Goal: Task Accomplishment & Management: Use online tool/utility

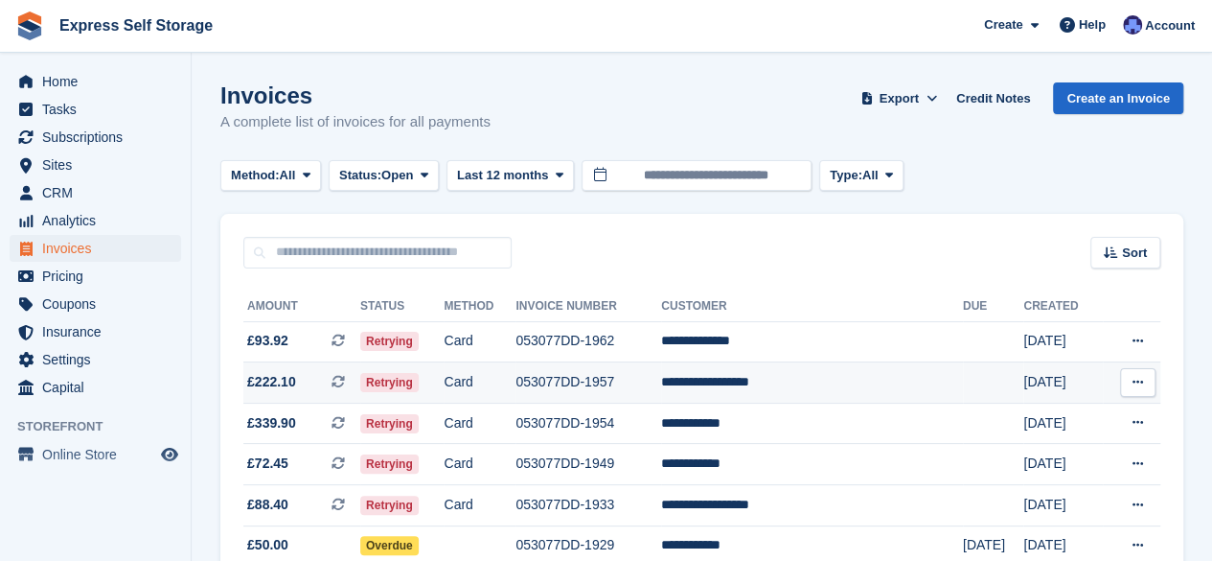
click at [661, 385] on td "053077DD-1957" at bounding box center [589, 382] width 146 height 41
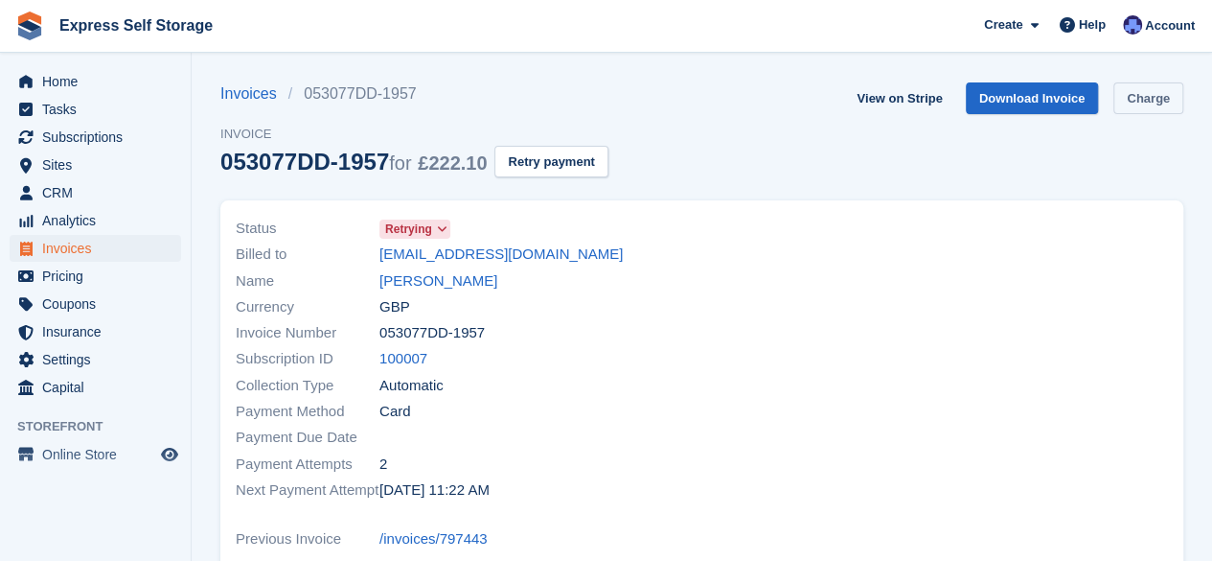
click at [1157, 101] on link "Charge" at bounding box center [1149, 98] width 70 height 32
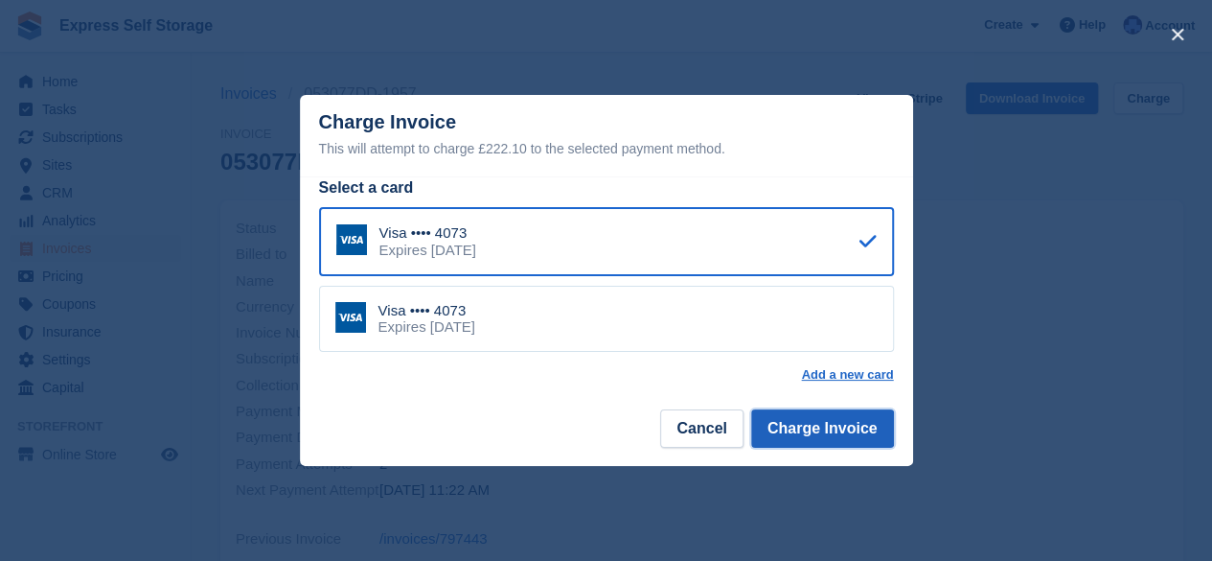
click at [853, 434] on button "Charge Invoice" at bounding box center [822, 428] width 143 height 38
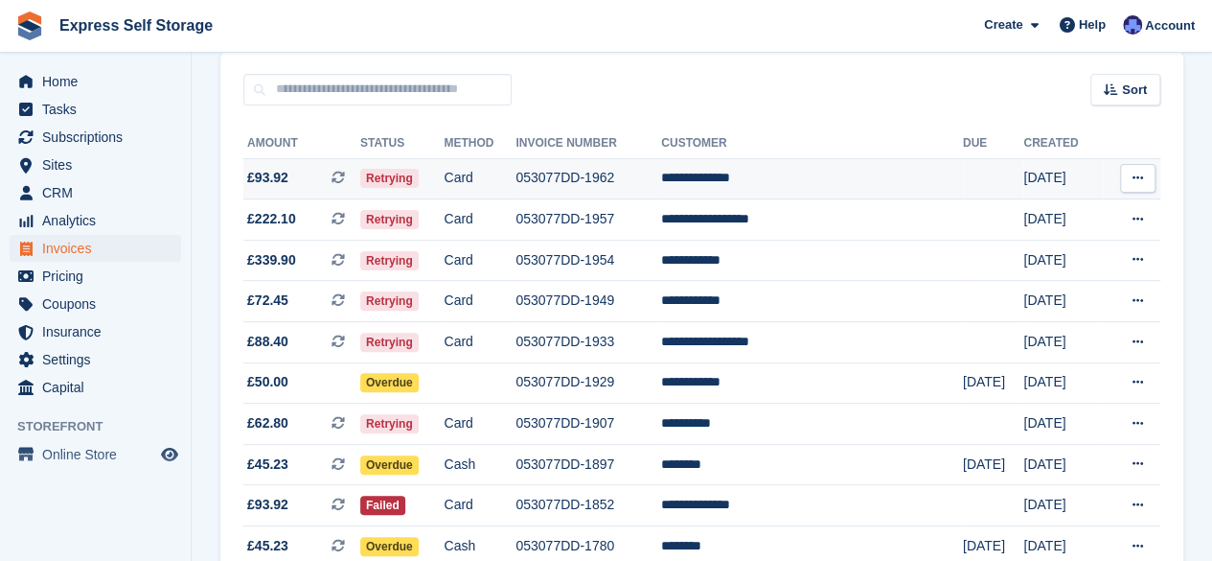
scroll to position [164, 0]
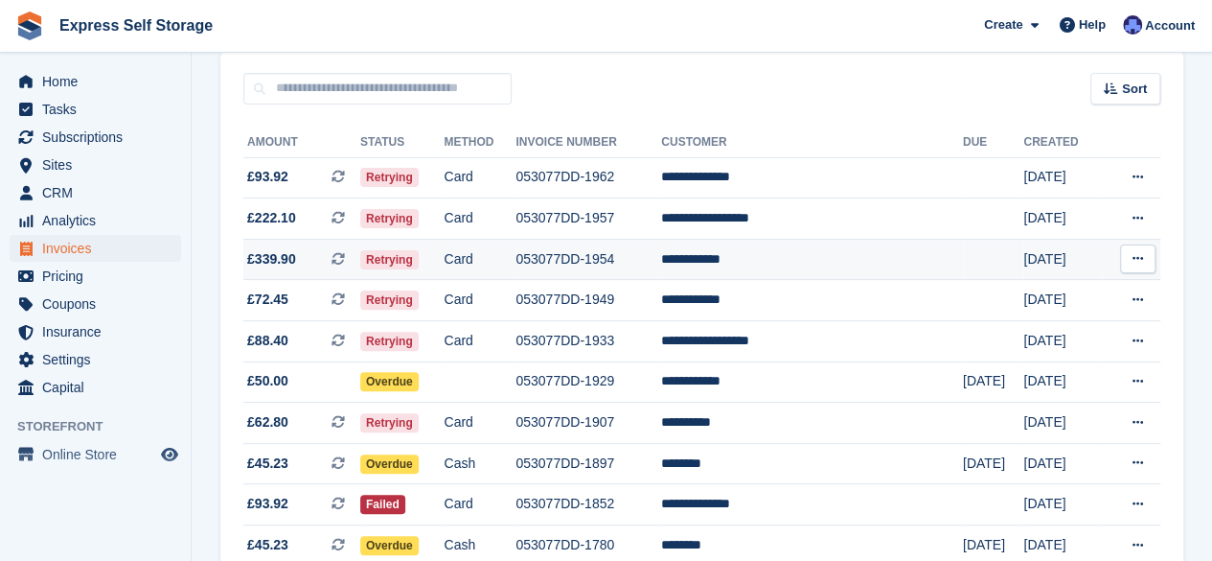
click at [661, 266] on td "053077DD-1954" at bounding box center [589, 259] width 146 height 41
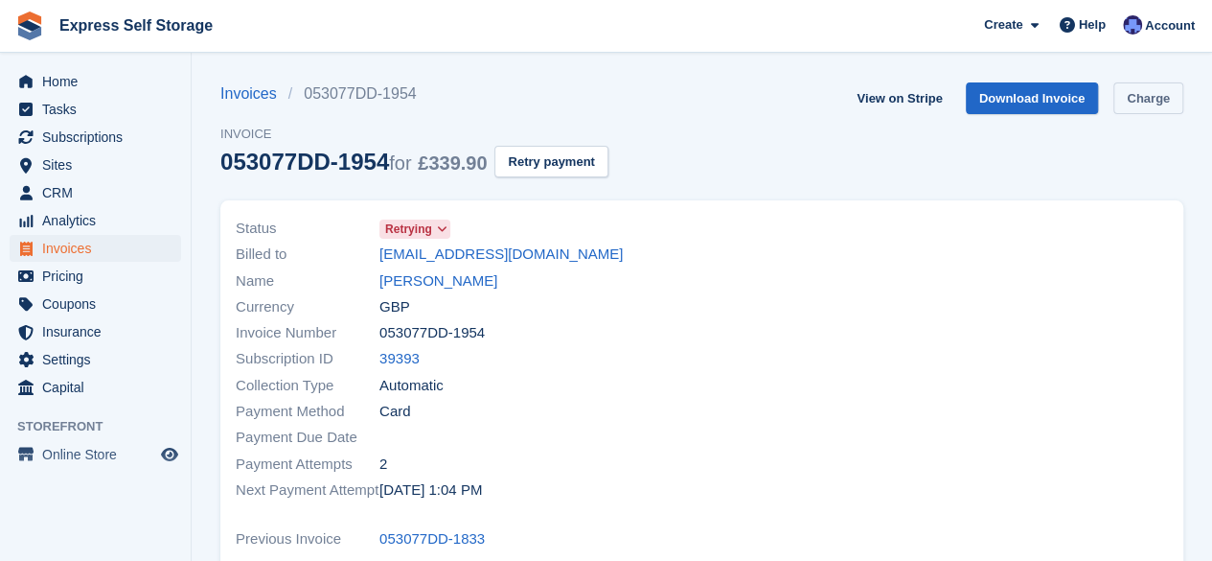
click at [1135, 104] on link "Charge" at bounding box center [1149, 98] width 70 height 32
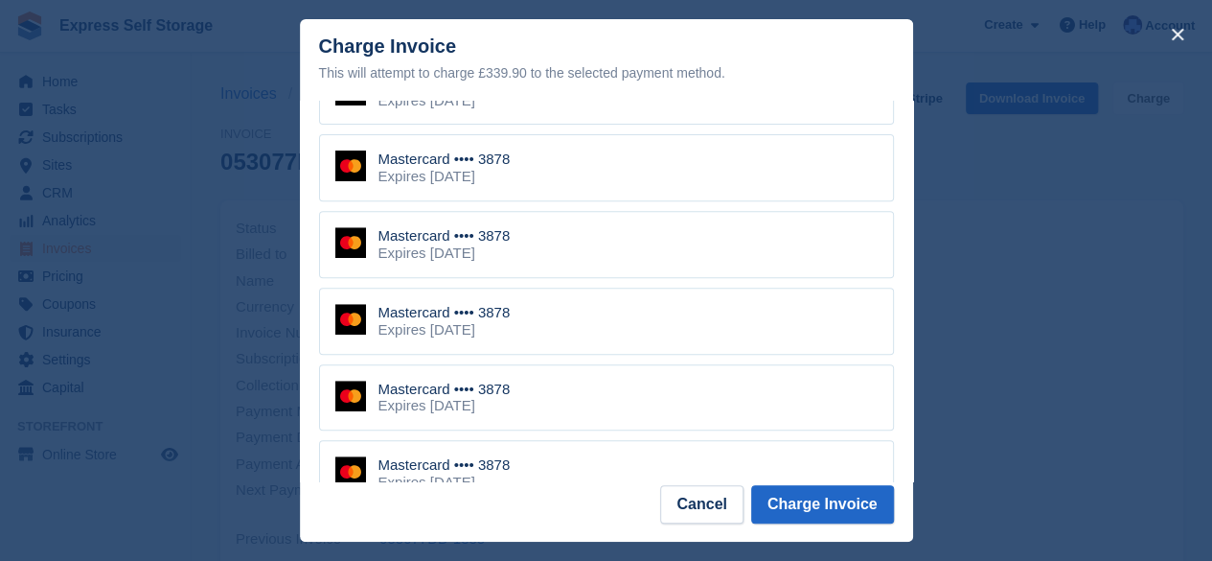
scroll to position [457, 0]
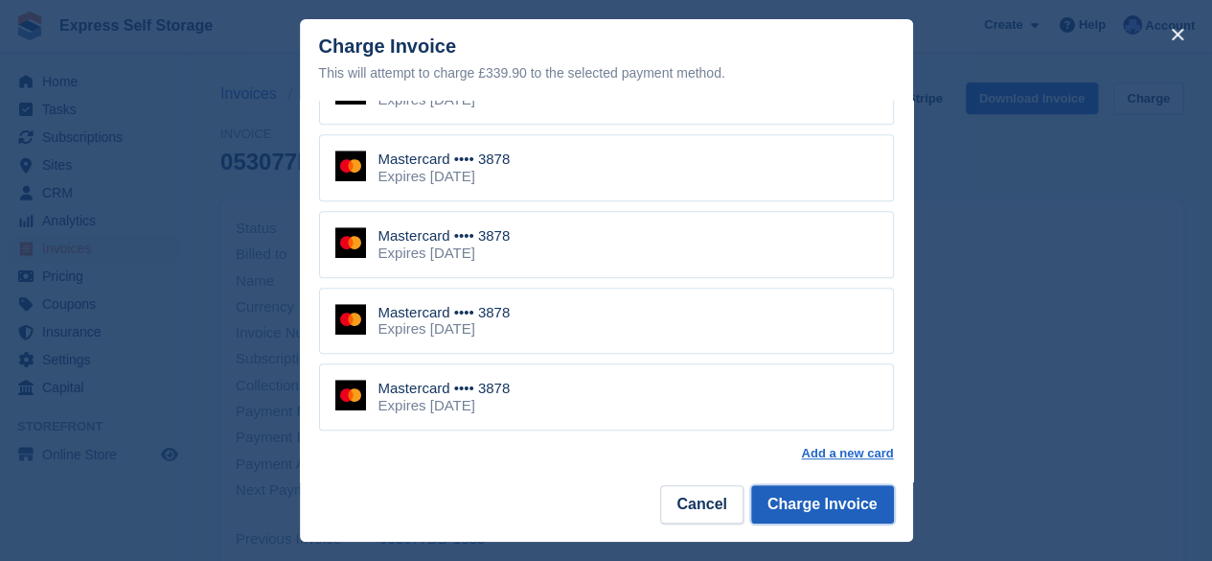
click at [827, 513] on button "Charge Invoice" at bounding box center [822, 504] width 143 height 38
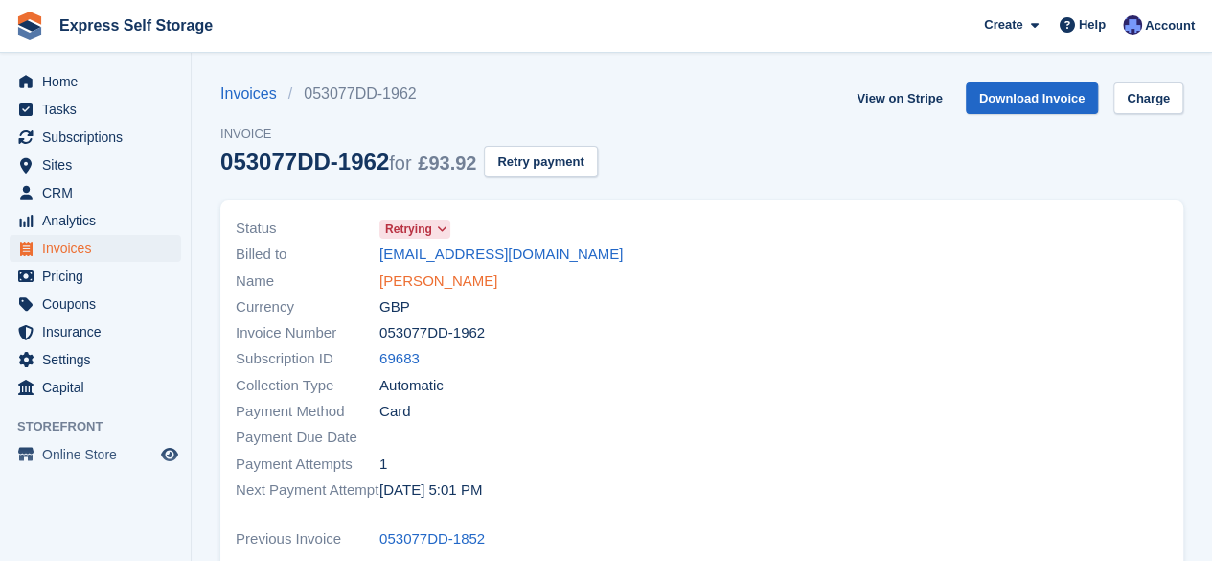
click at [443, 287] on link "Fligenia Silva" at bounding box center [439, 281] width 118 height 22
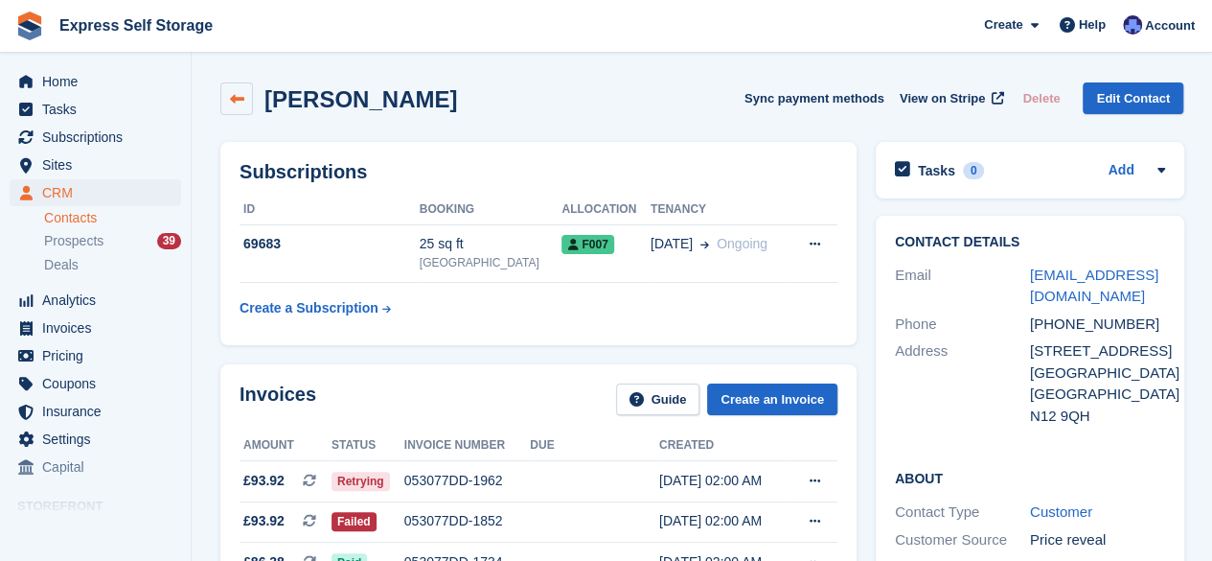
click at [230, 98] on icon at bounding box center [237, 99] width 14 height 14
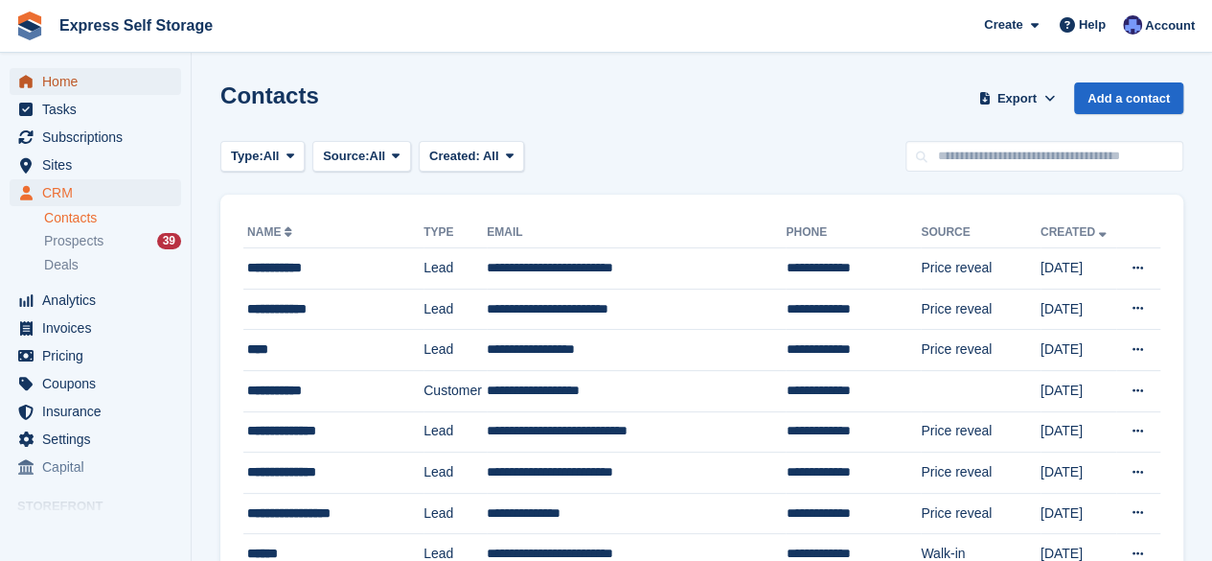
click at [104, 90] on span "Home" at bounding box center [99, 81] width 115 height 27
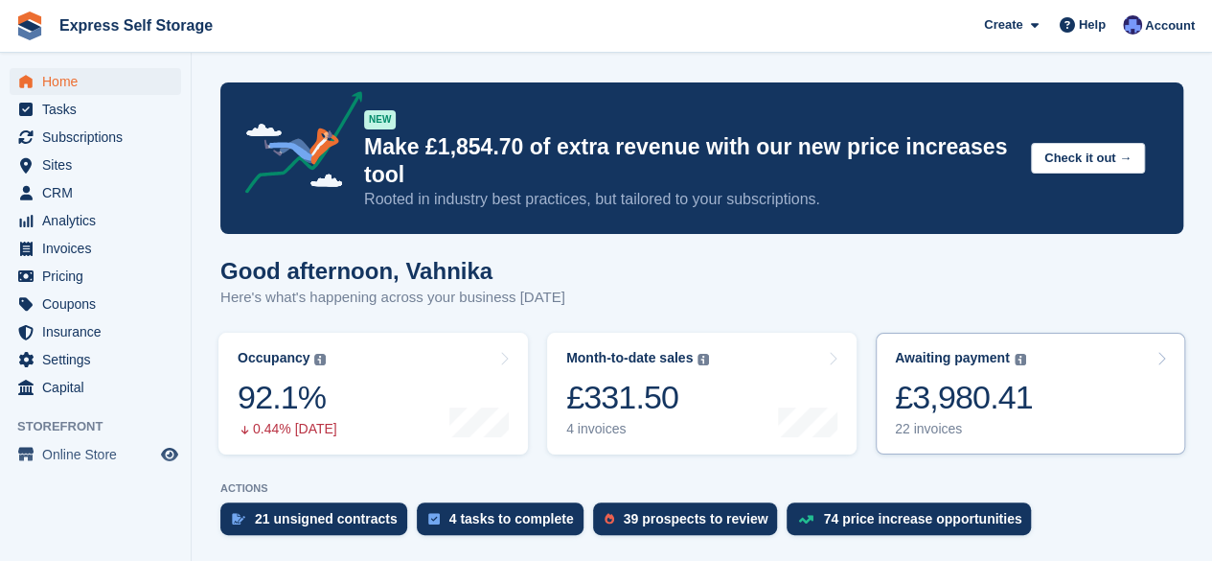
click at [1049, 409] on link "Awaiting payment The total outstanding balance on all open invoices. £3,980.41 …" at bounding box center [1031, 394] width 310 height 122
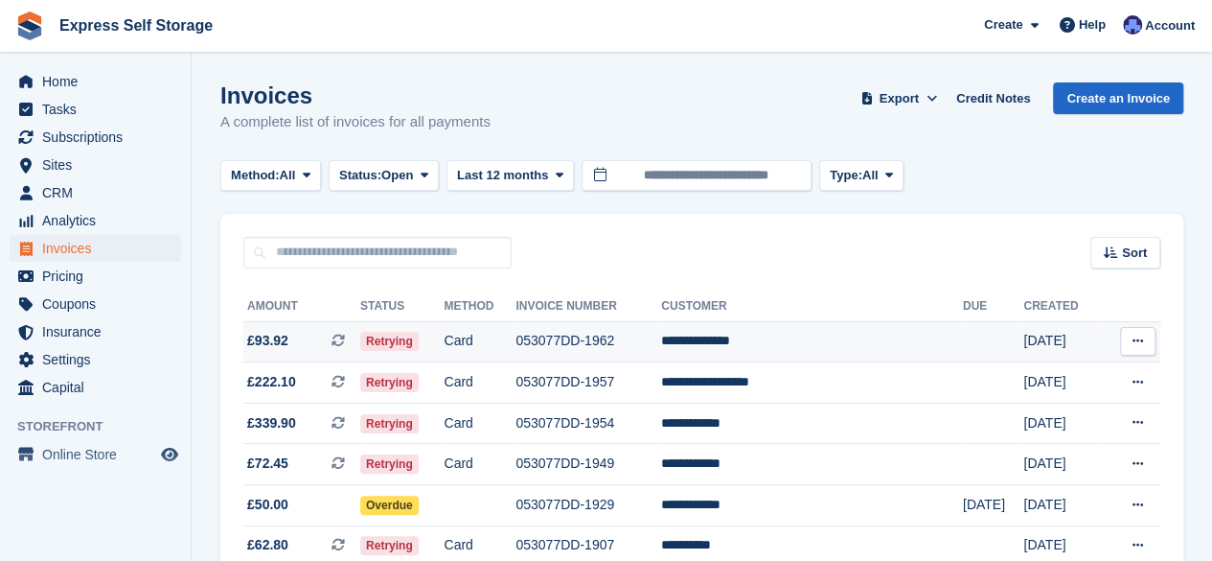
click at [932, 342] on td "**********" at bounding box center [812, 341] width 302 height 41
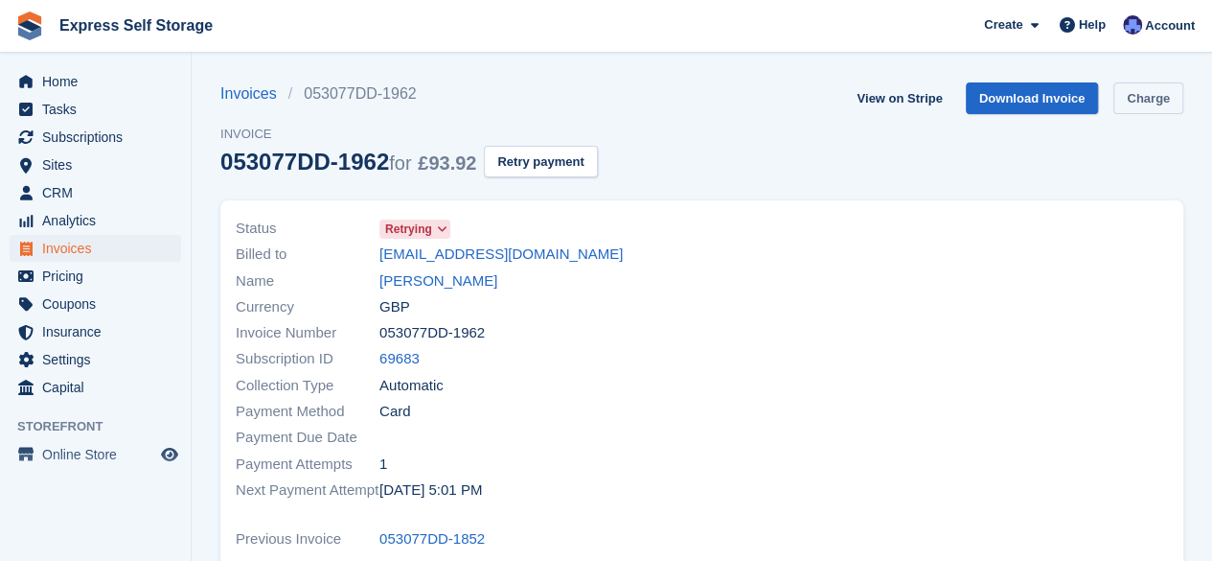
click at [1148, 91] on link "Charge" at bounding box center [1149, 98] width 70 height 32
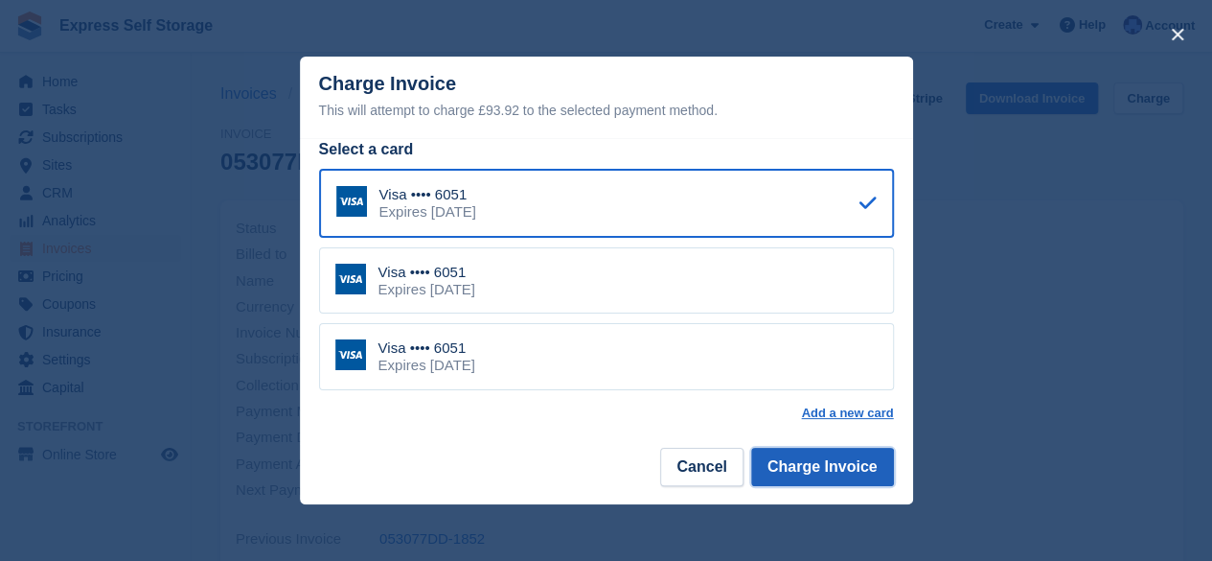
click at [836, 461] on button "Charge Invoice" at bounding box center [822, 467] width 143 height 38
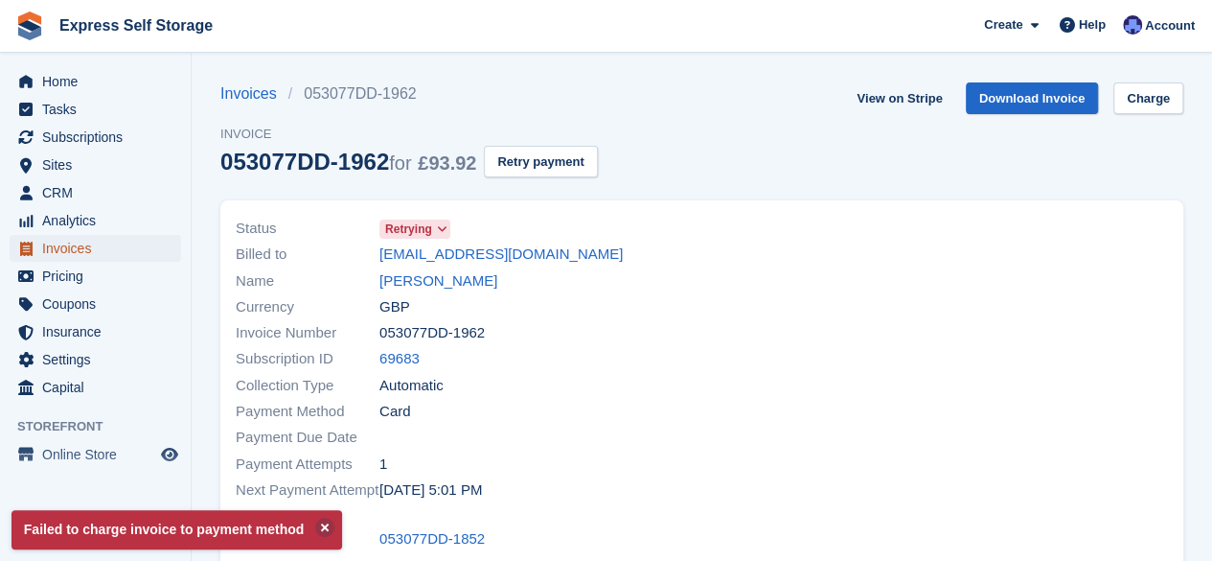
click at [125, 251] on span "Invoices" at bounding box center [99, 248] width 115 height 27
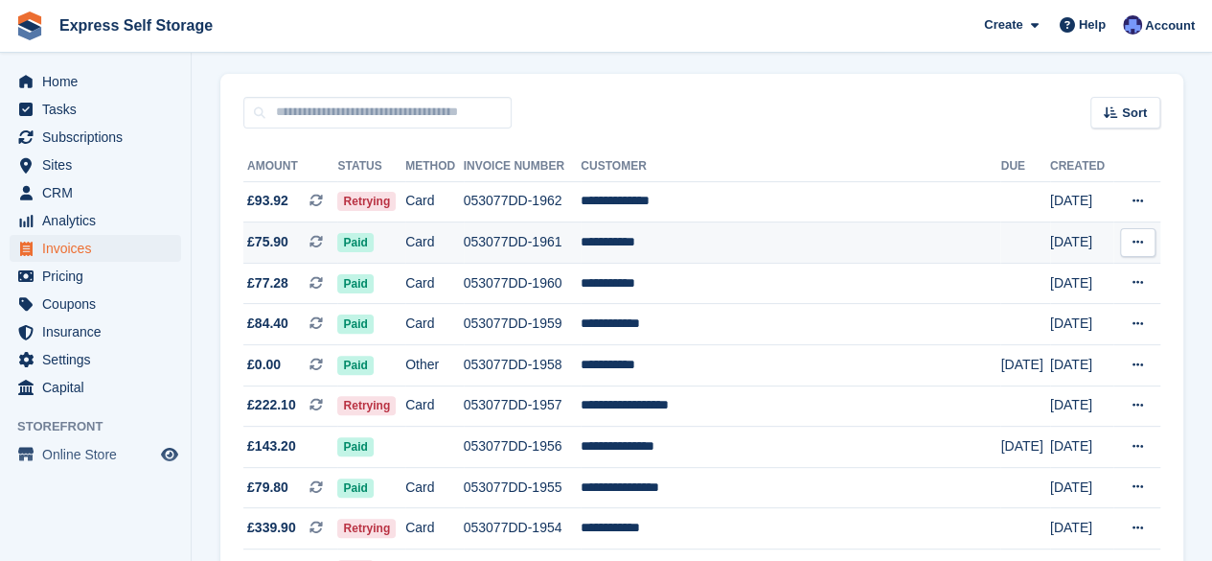
scroll to position [143, 0]
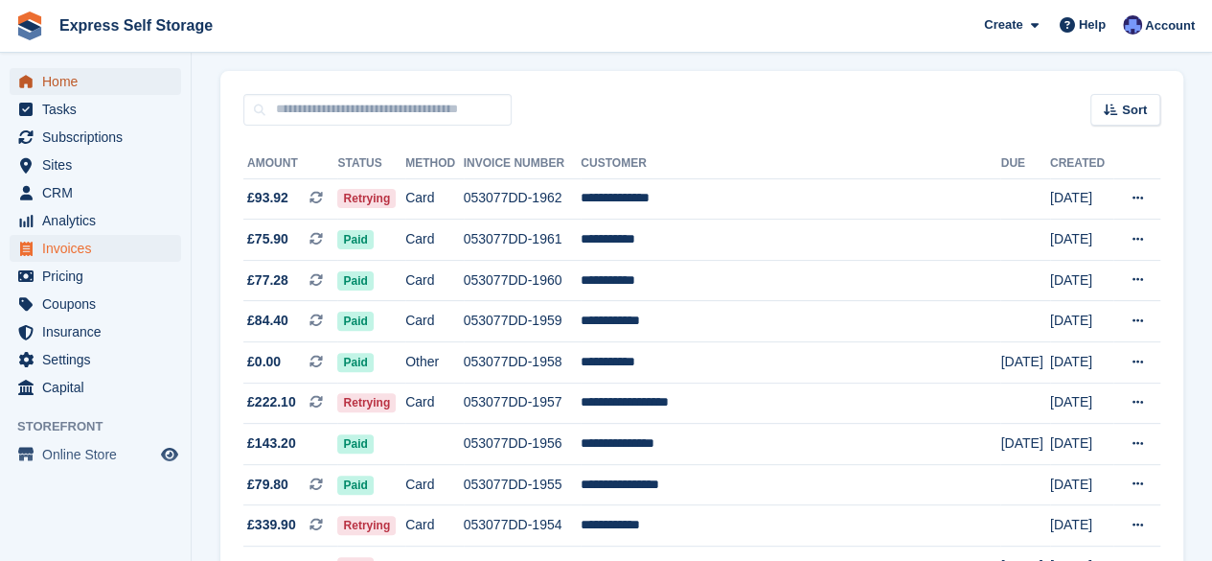
click at [144, 88] on span "Home" at bounding box center [99, 81] width 115 height 27
